Goal: Find specific page/section: Find specific page/section

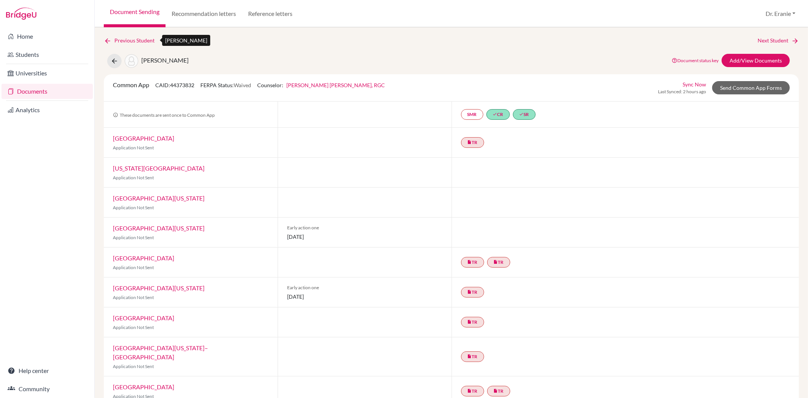
click at [105, 42] on icon at bounding box center [108, 41] width 8 height 8
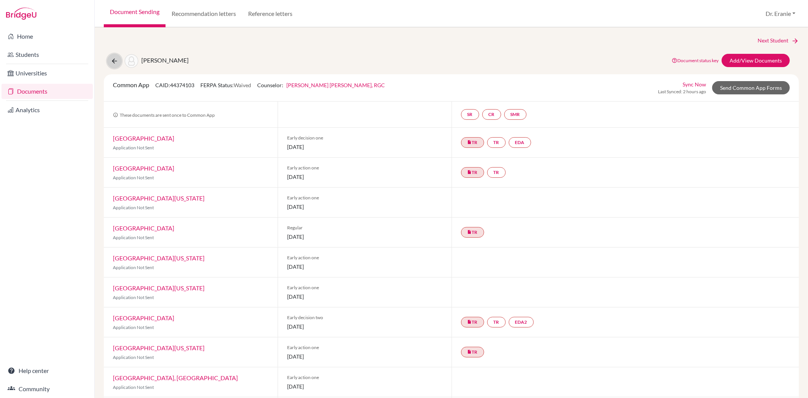
click at [112, 61] on icon at bounding box center [115, 61] width 8 height 8
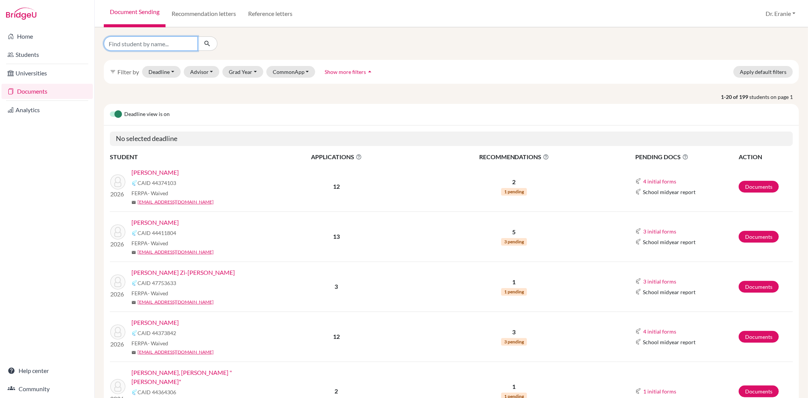
click at [124, 45] on input "Find student by name..." at bounding box center [151, 43] width 94 height 14
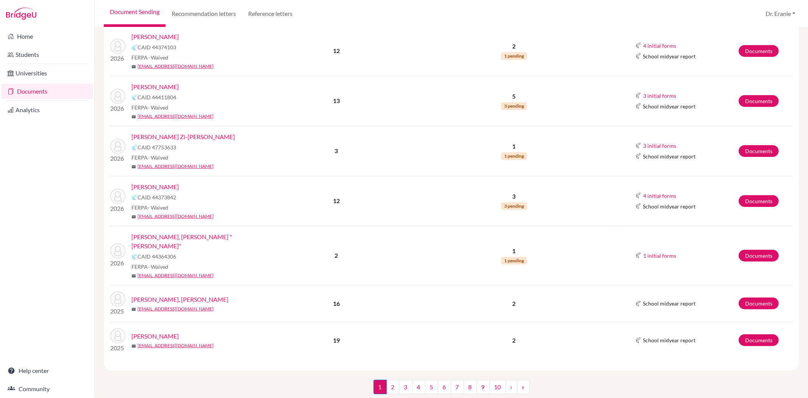
scroll to position [147, 0]
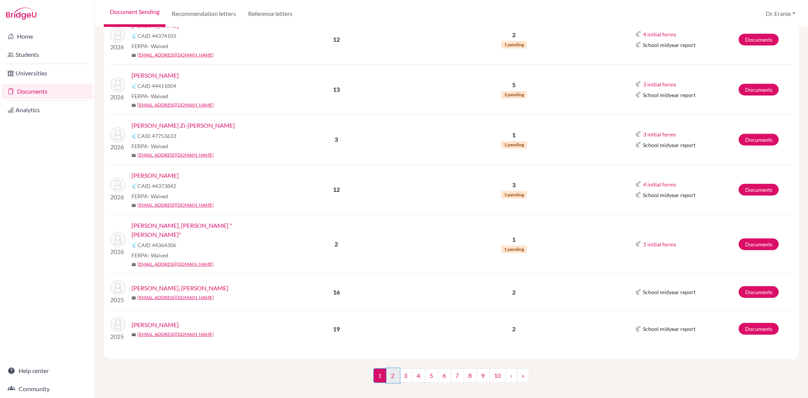
click at [386, 368] on link "2" at bounding box center [392, 375] width 13 height 14
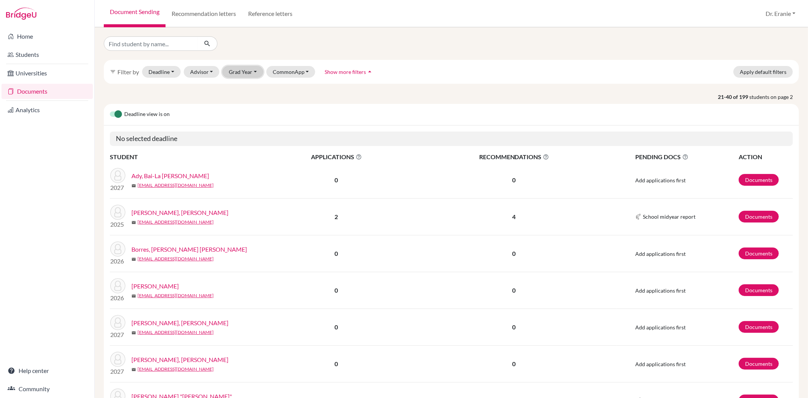
click at [256, 70] on button "Grad Year" at bounding box center [242, 72] width 41 height 12
click at [246, 97] on div "2026" at bounding box center [245, 99] width 27 height 9
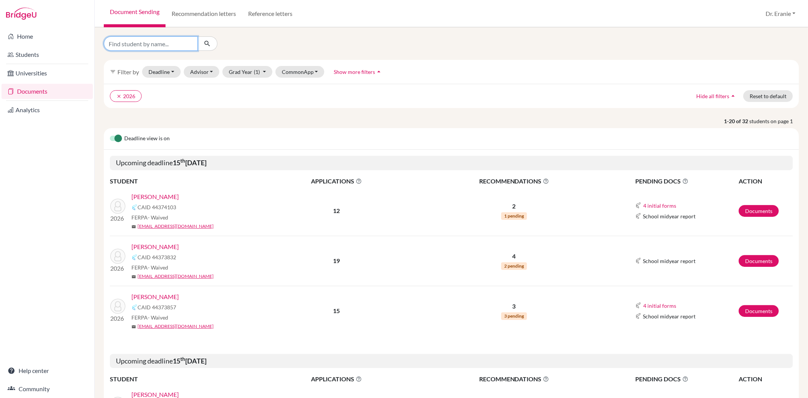
click at [182, 42] on input "Find student by name..." at bounding box center [151, 43] width 94 height 14
type input "Oliver Chen"
click button "submit" at bounding box center [207, 43] width 20 height 14
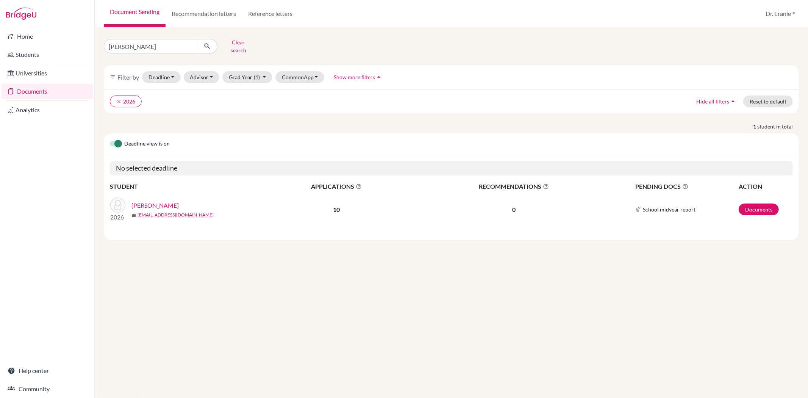
click at [155, 201] on link "[PERSON_NAME]" at bounding box center [154, 205] width 47 height 9
